Goal: Task Accomplishment & Management: Complete application form

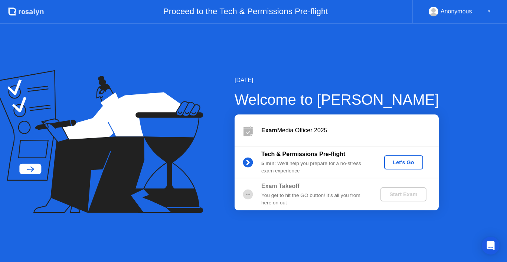
click at [404, 163] on div "Let's Go" at bounding box center [403, 162] width 33 height 6
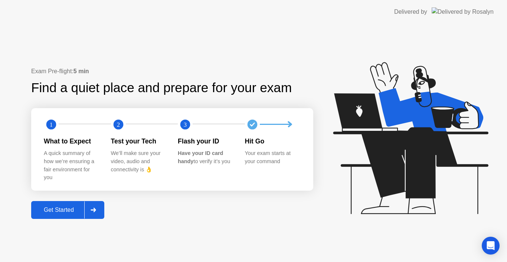
drag, startPoint x: 30, startPoint y: 135, endPoint x: 286, endPoint y: 149, distance: 256.2
drag, startPoint x: 289, startPoint y: 142, endPoint x: 111, endPoint y: 141, distance: 178.3
click at [115, 141] on div "What to Expect A quick summary of how we’re ensuring a fair environment for you…" at bounding box center [178, 158] width 268 height 45
click at [79, 208] on div "Get Started" at bounding box center [58, 210] width 51 height 7
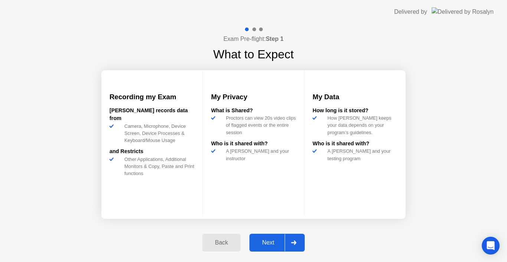
click at [266, 244] on div "Next" at bounding box center [268, 242] width 33 height 7
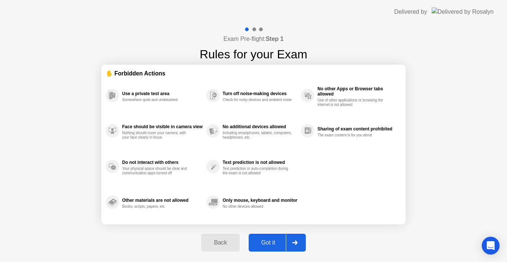
click at [274, 244] on div "Got it" at bounding box center [268, 242] width 35 height 7
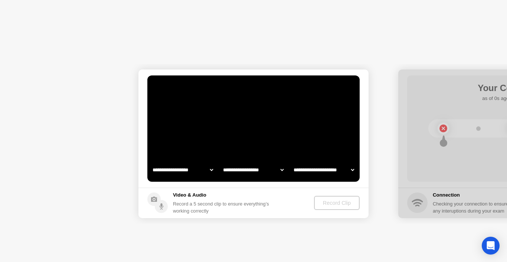
select select "**********"
select select "*******"
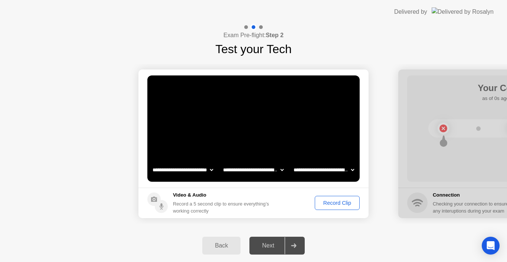
click at [268, 247] on div "Next" at bounding box center [268, 245] width 33 height 7
click at [331, 205] on div "Record Clip" at bounding box center [338, 203] width 40 height 6
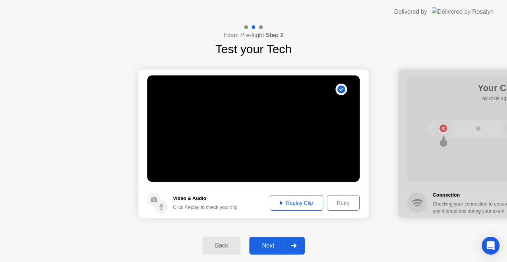
click at [336, 205] on div "Retry" at bounding box center [343, 203] width 27 height 6
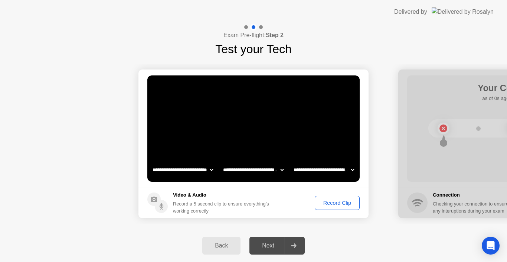
click at [325, 203] on div "Record Clip" at bounding box center [338, 203] width 40 height 6
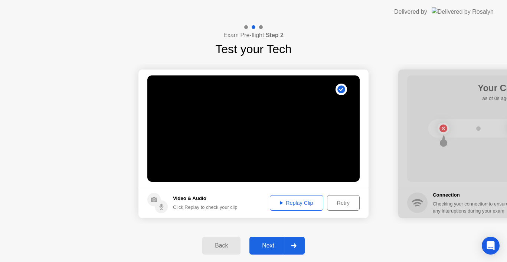
click at [287, 205] on div "Replay Clip" at bounding box center [297, 203] width 48 height 6
click at [290, 249] on div at bounding box center [294, 245] width 18 height 17
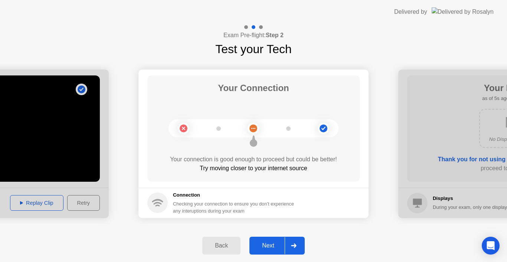
click at [216, 153] on div "Your Connection Your connection is good enough to proceed but could be better! …" at bounding box center [253, 128] width 212 height 106
click at [259, 248] on div "Next" at bounding box center [268, 245] width 33 height 7
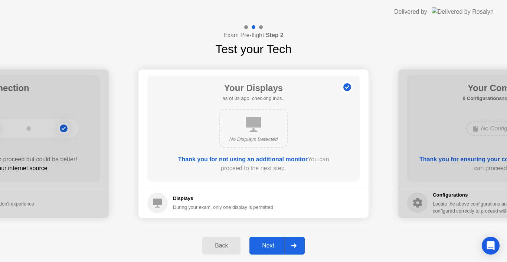
click at [221, 247] on div "Back" at bounding box center [222, 245] width 34 height 7
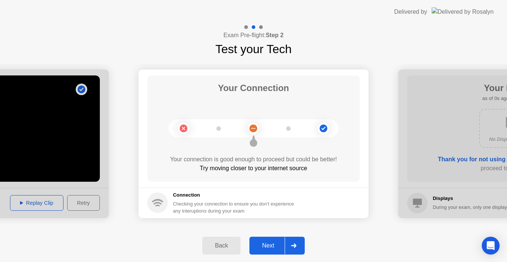
click at [267, 245] on div "Next" at bounding box center [268, 245] width 33 height 7
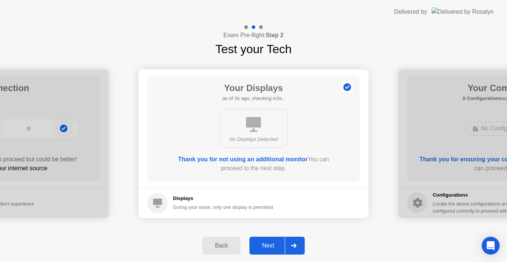
click at [218, 209] on div "During your exam, only one display is permitted" at bounding box center [223, 207] width 100 height 7
click at [270, 244] on div "Next" at bounding box center [268, 245] width 33 height 7
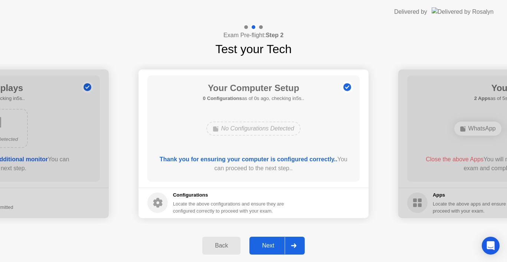
click at [266, 244] on div "Next" at bounding box center [268, 245] width 33 height 7
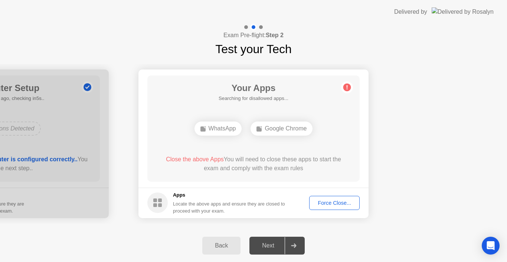
click at [234, 133] on div "WhatsApp" at bounding box center [219, 128] width 48 height 14
click at [271, 129] on div "Google Chrome" at bounding box center [282, 128] width 62 height 14
click at [274, 247] on div "Next" at bounding box center [268, 245] width 33 height 7
click at [178, 157] on span "Close the above App" at bounding box center [190, 159] width 55 height 6
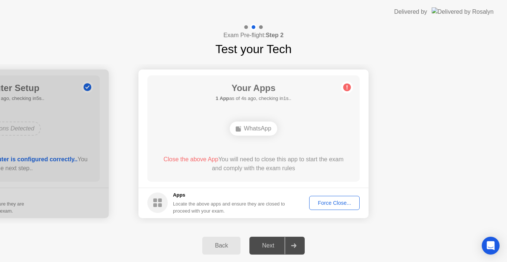
click at [260, 131] on div "WhatsApp" at bounding box center [254, 128] width 48 height 14
click at [347, 87] on icon at bounding box center [347, 87] width 1 height 4
click at [329, 202] on div "Force Close..." at bounding box center [334, 203] width 45 height 6
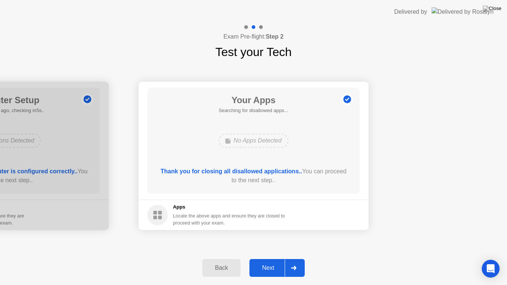
click at [274, 261] on div "Next" at bounding box center [268, 268] width 33 height 7
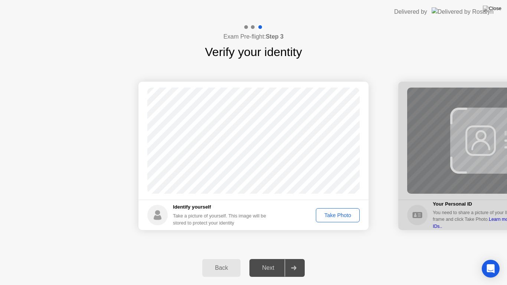
click at [335, 217] on div "Take Photo" at bounding box center [338, 215] width 39 height 6
click at [335, 217] on div "Retake" at bounding box center [342, 215] width 29 height 6
click at [335, 218] on div "Take Photo" at bounding box center [338, 215] width 39 height 6
click at [342, 215] on div "Retake" at bounding box center [342, 215] width 29 height 6
click at [341, 217] on div "Take Photo" at bounding box center [338, 215] width 39 height 6
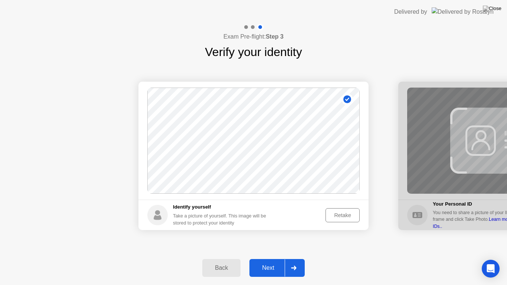
click at [274, 261] on div "Next" at bounding box center [268, 268] width 33 height 7
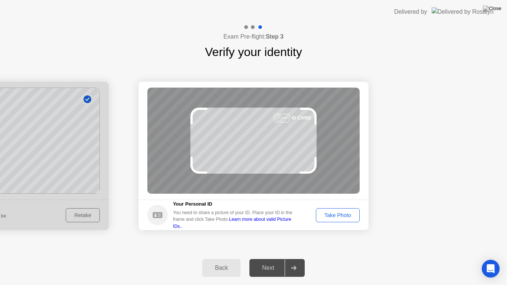
click at [348, 220] on button "Take Photo" at bounding box center [338, 215] width 44 height 14
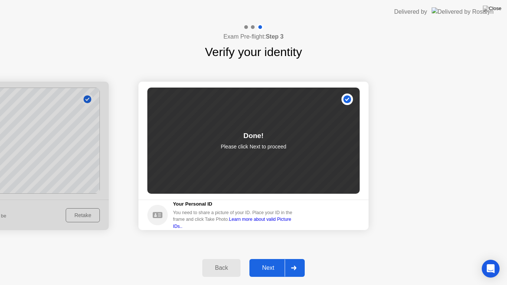
click at [272, 261] on div "Next" at bounding box center [268, 268] width 33 height 7
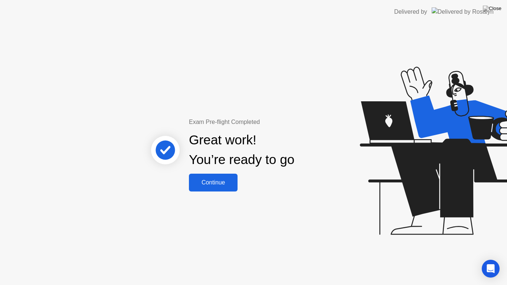
click at [217, 182] on div "Continue" at bounding box center [213, 182] width 44 height 7
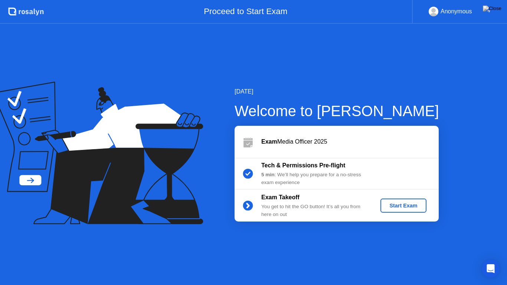
click at [404, 210] on button "Start Exam" at bounding box center [404, 206] width 46 height 14
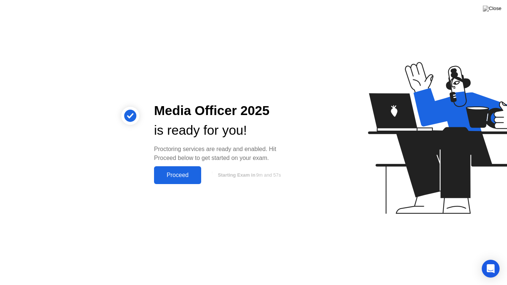
click at [182, 175] on div "Proceed" at bounding box center [177, 175] width 43 height 7
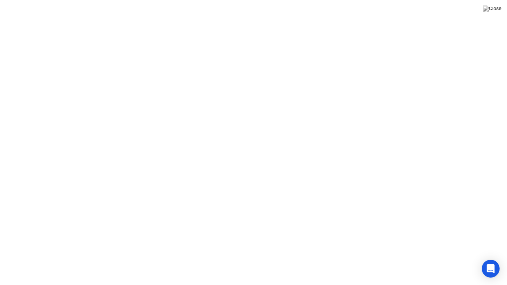
click video
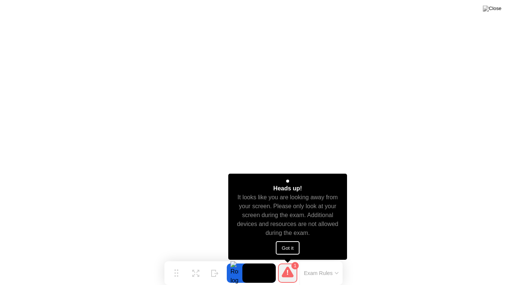
click at [286, 248] on button "Got it" at bounding box center [288, 247] width 24 height 13
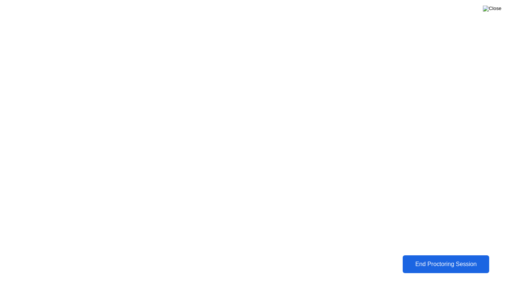
click at [497, 11] on img at bounding box center [492, 9] width 19 height 6
click at [452, 261] on div "End Proctoring Session" at bounding box center [446, 264] width 82 height 7
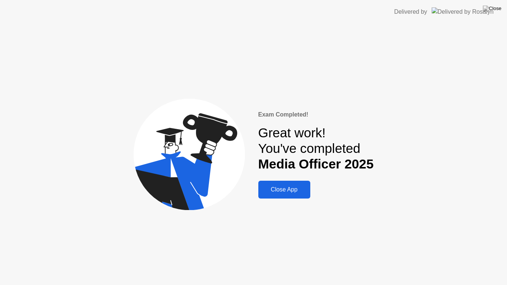
click at [293, 191] on div "Close App" at bounding box center [285, 189] width 48 height 7
